Goal: Register for event/course

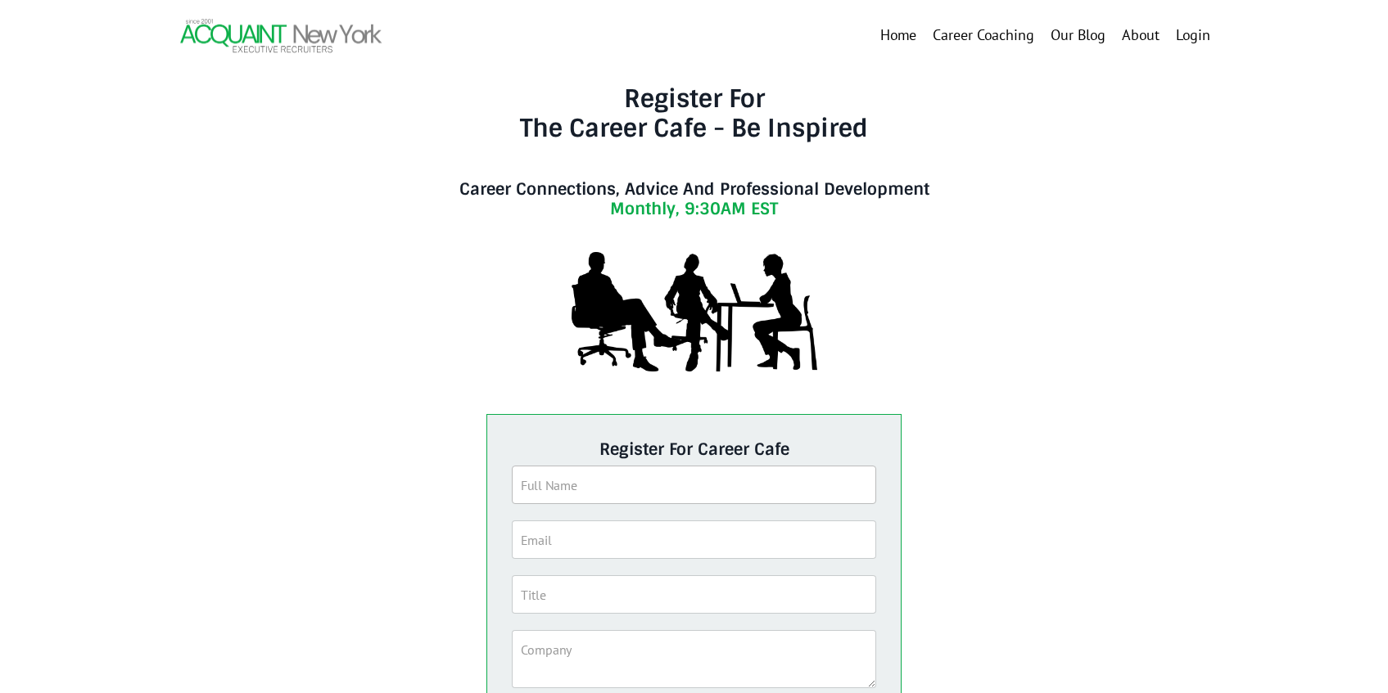
click at [712, 491] on input "text" at bounding box center [694, 485] width 365 height 38
type input "[PERSON_NAME]"
type input "C"
type input "[PERSON_NAME][EMAIL_ADDRESS][DOMAIN_NAME]"
click at [581, 484] on input "[PERSON_NAME]" at bounding box center [694, 485] width 365 height 38
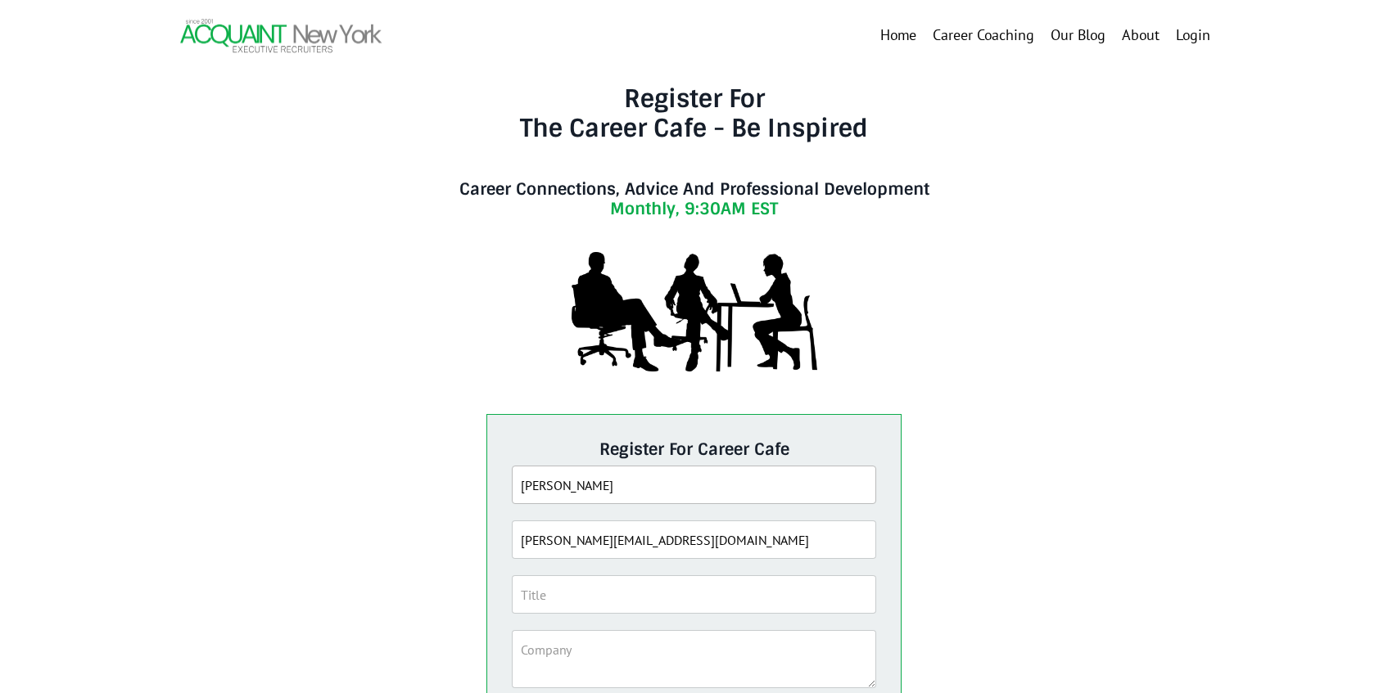
scroll to position [203, 0]
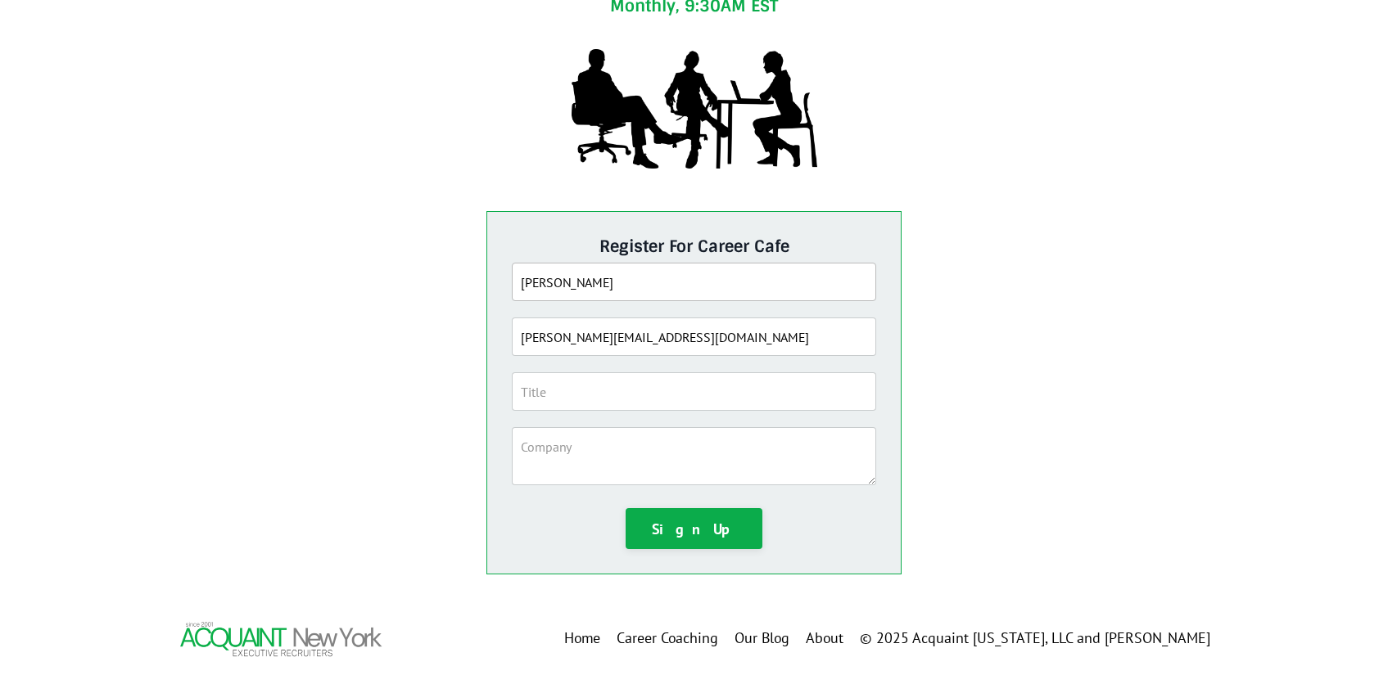
type input "[PERSON_NAME]"
click at [621, 395] on input "text" at bounding box center [694, 392] width 365 height 38
type input "MEE"
click at [604, 446] on textarea at bounding box center [694, 456] width 365 height 58
type textarea "MMEEEE"
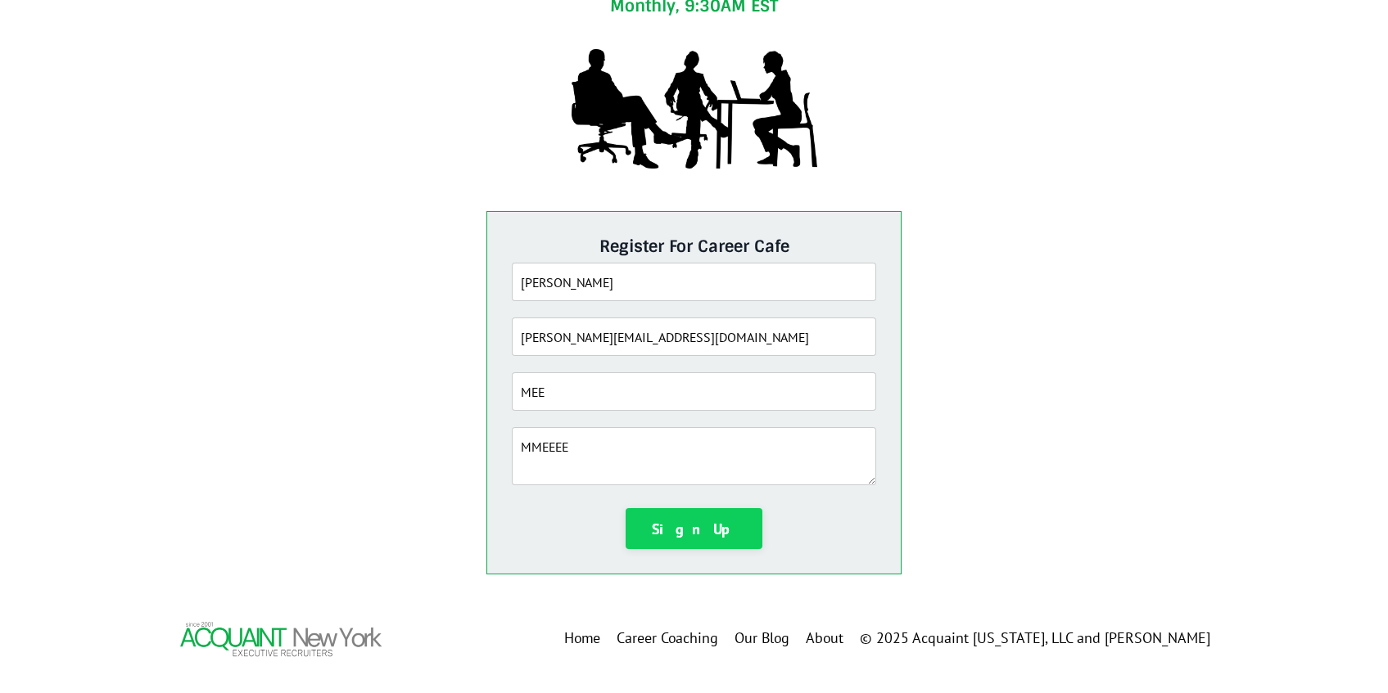
click at [662, 522] on button "Sign Up" at bounding box center [695, 528] width 138 height 41
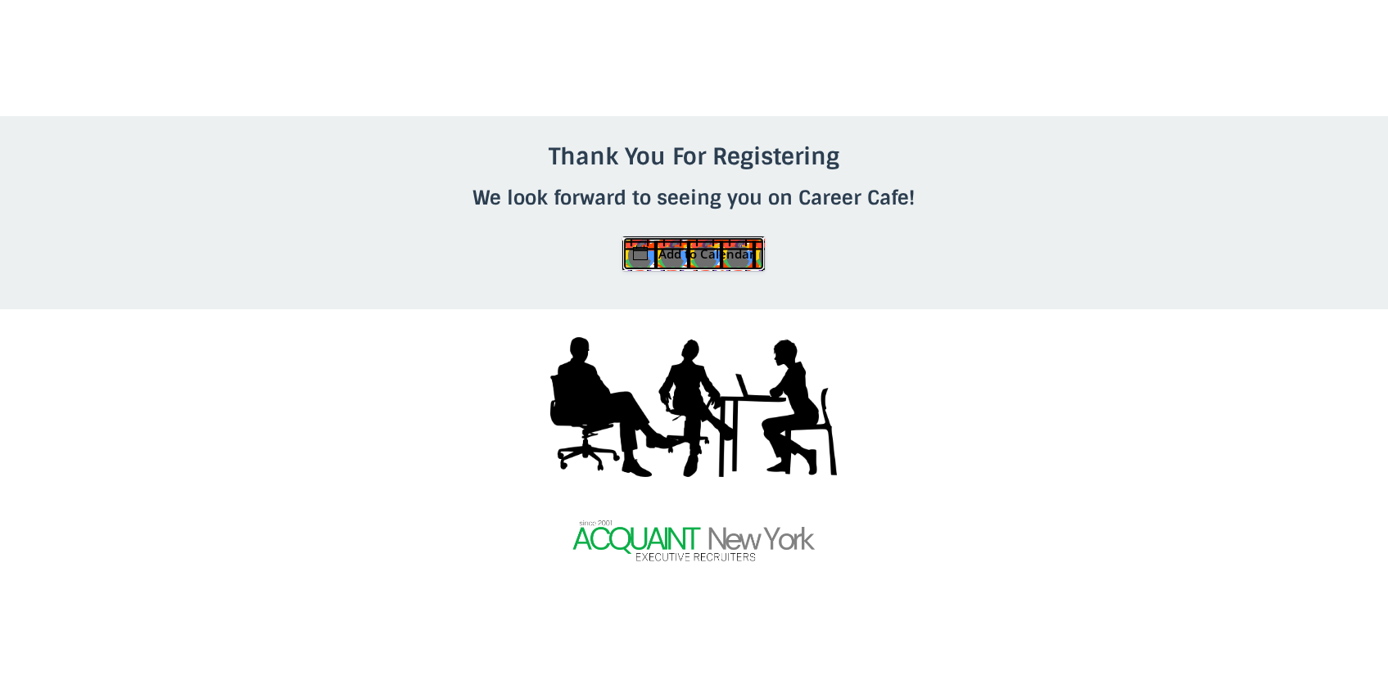
click at [683, 256] on link "Add to Calendar" at bounding box center [693, 254] width 142 height 34
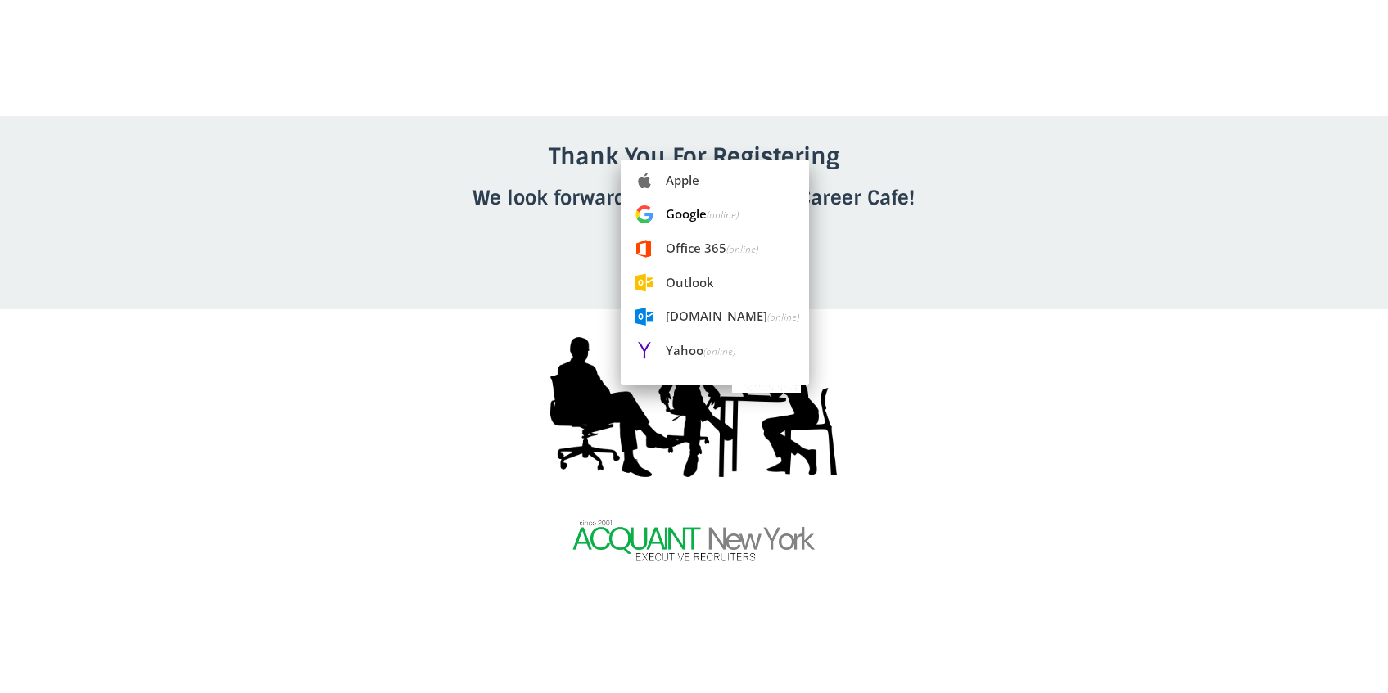
click at [685, 214] on span "Google (online)" at bounding box center [715, 214] width 188 height 36
